Goal: Task Accomplishment & Management: Manage account settings

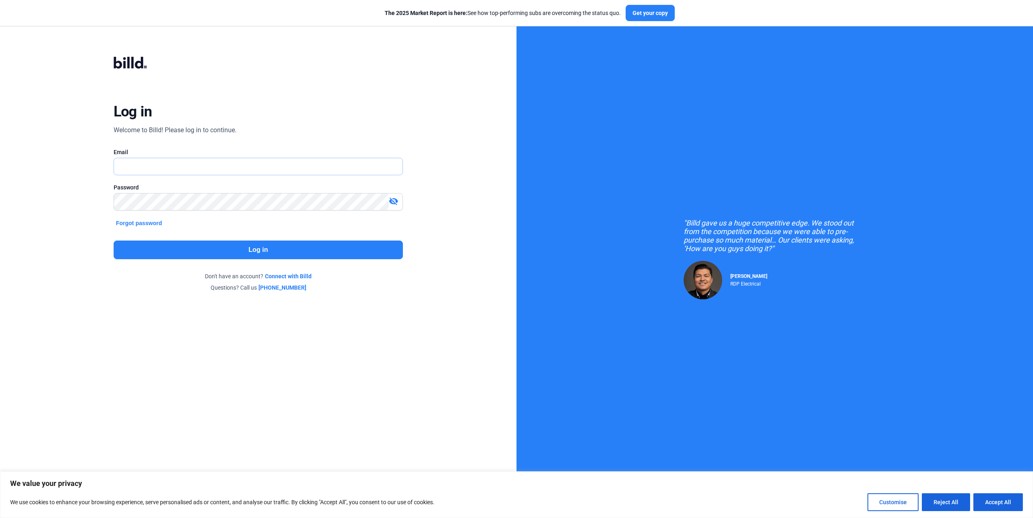
type input "[PERSON_NAME][EMAIL_ADDRESS][DOMAIN_NAME]"
click at [271, 254] on button "Log in" at bounding box center [259, 250] width 290 height 19
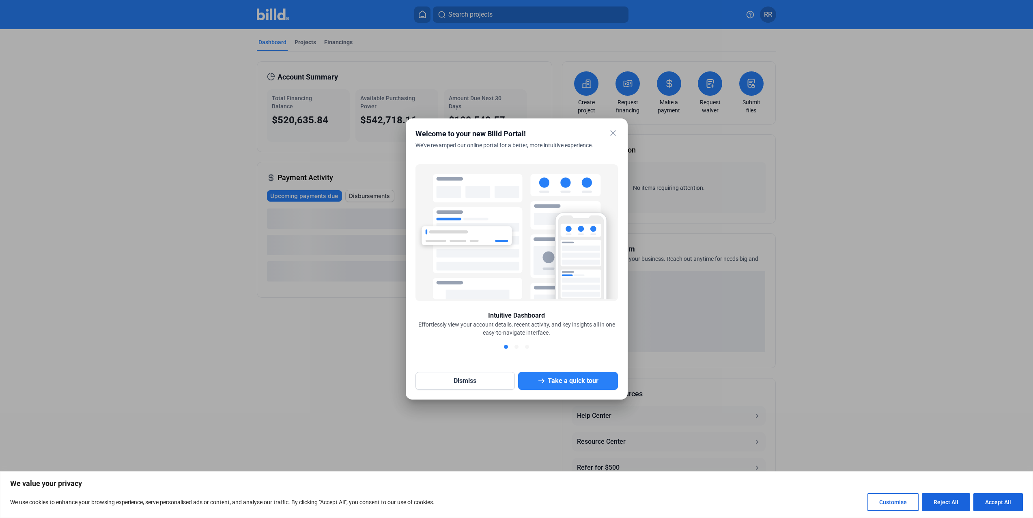
click at [610, 134] on mat-icon "close" at bounding box center [613, 133] width 10 height 10
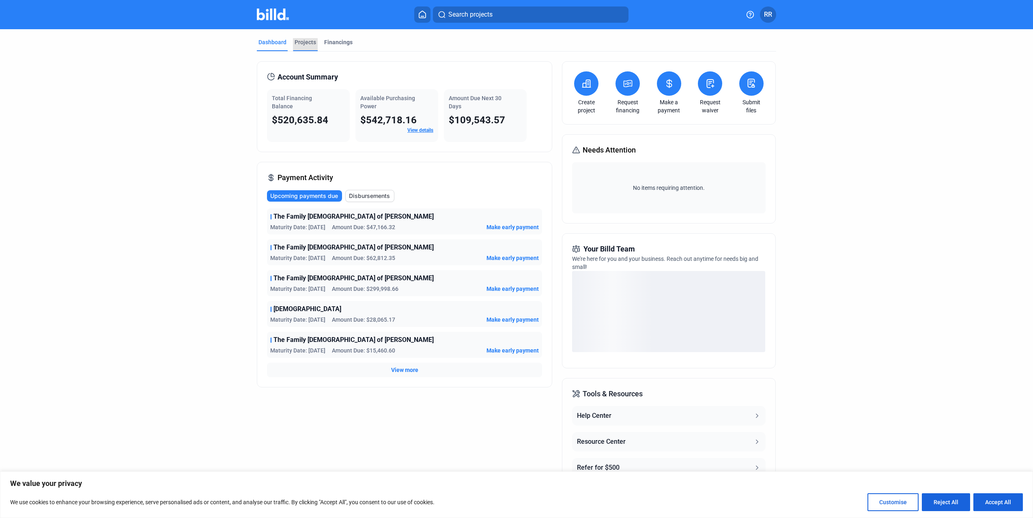
click at [298, 44] on div "Projects" at bounding box center [306, 42] width 22 height 8
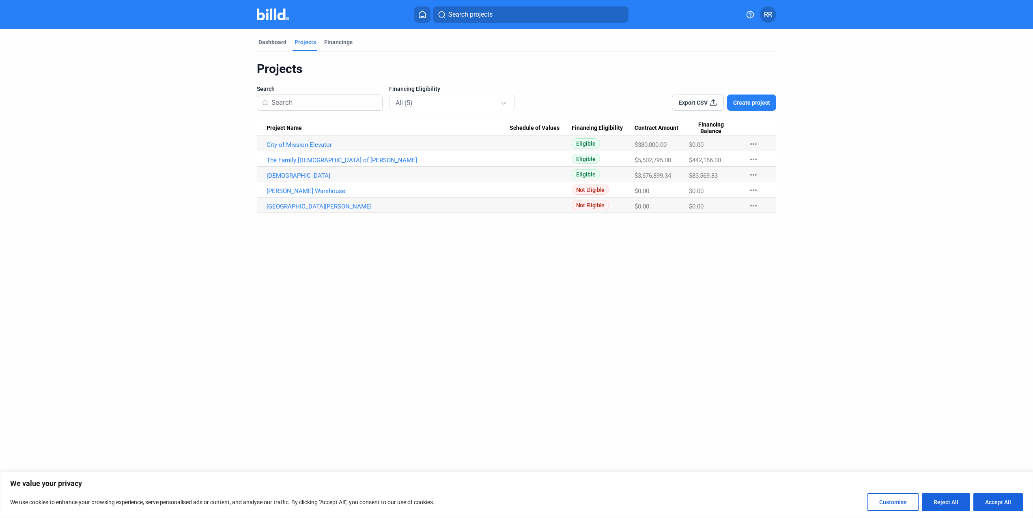
click at [309, 149] on link "The Family [DEMOGRAPHIC_DATA] of [PERSON_NAME]" at bounding box center [388, 144] width 243 height 7
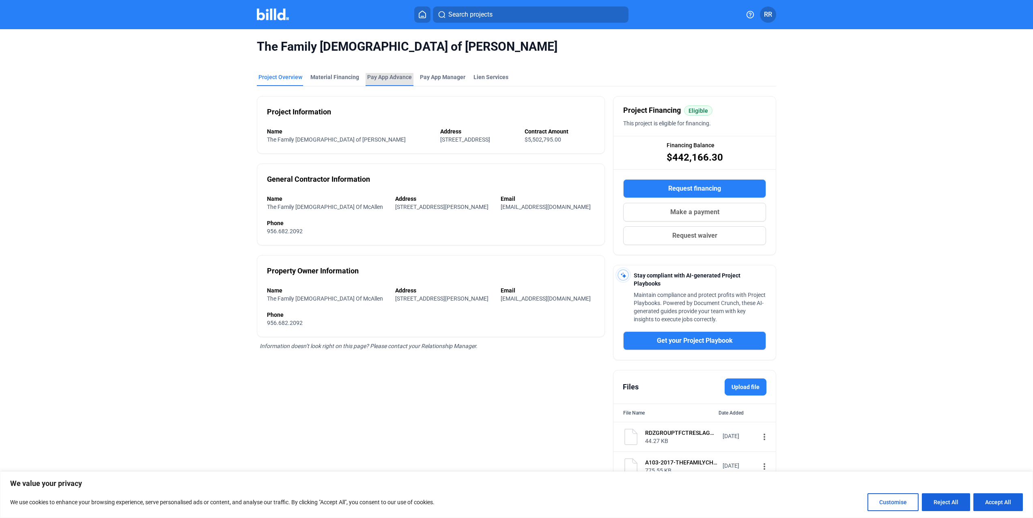
click at [390, 78] on div "Pay App Advance" at bounding box center [389, 77] width 45 height 8
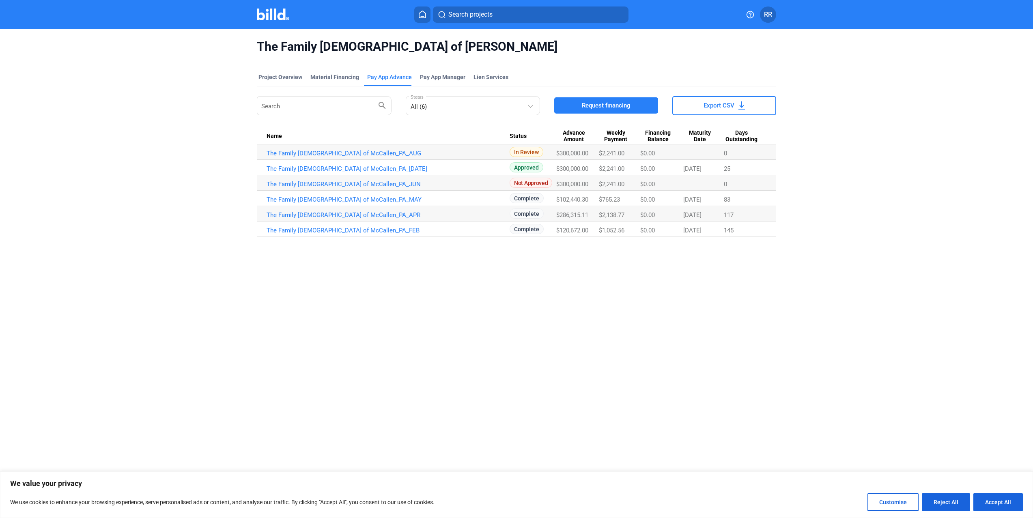
click at [265, 13] on img at bounding box center [273, 15] width 32 height 12
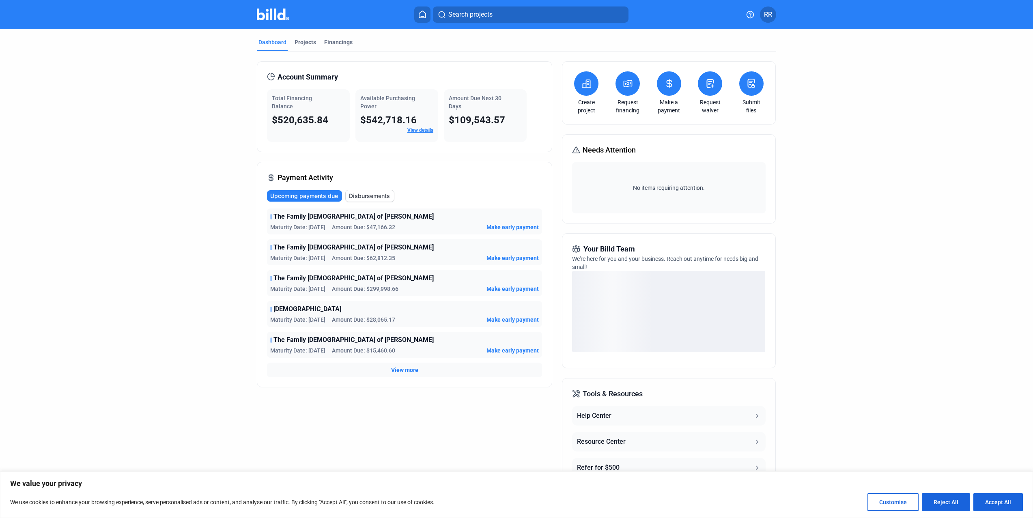
click at [772, 14] on span "RR" at bounding box center [768, 15] width 8 height 10
click at [723, 106] on button "Banks" at bounding box center [725, 108] width 88 height 16
